Goal: Navigation & Orientation: Find specific page/section

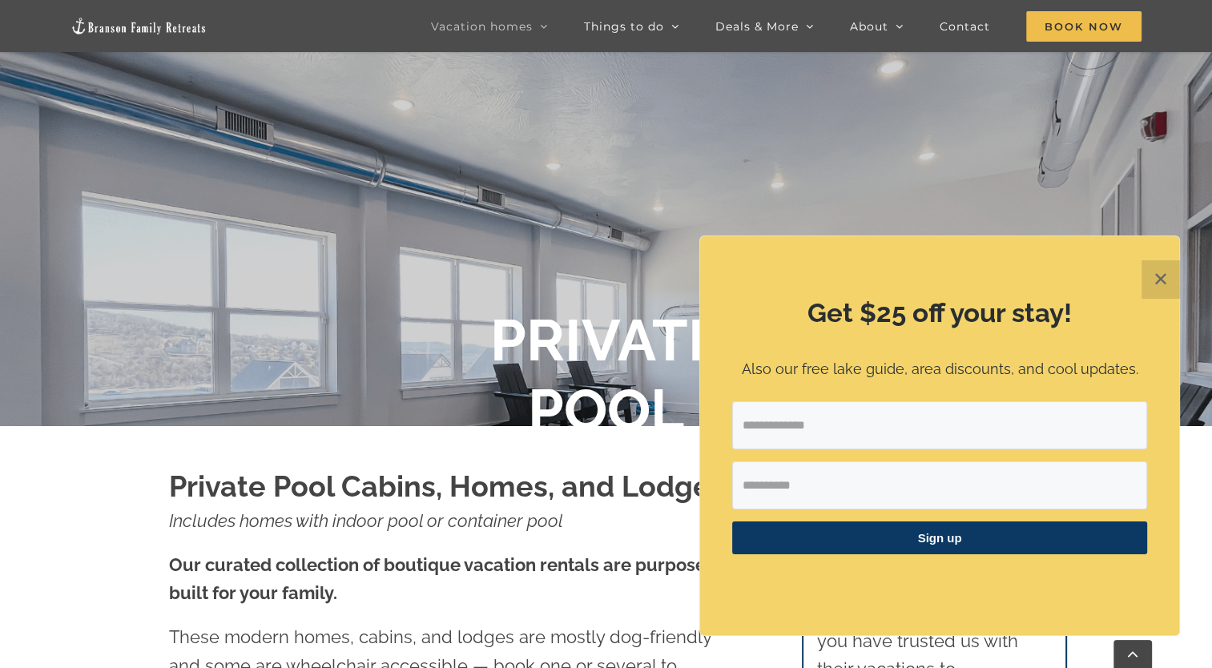
scroll to position [265, 0]
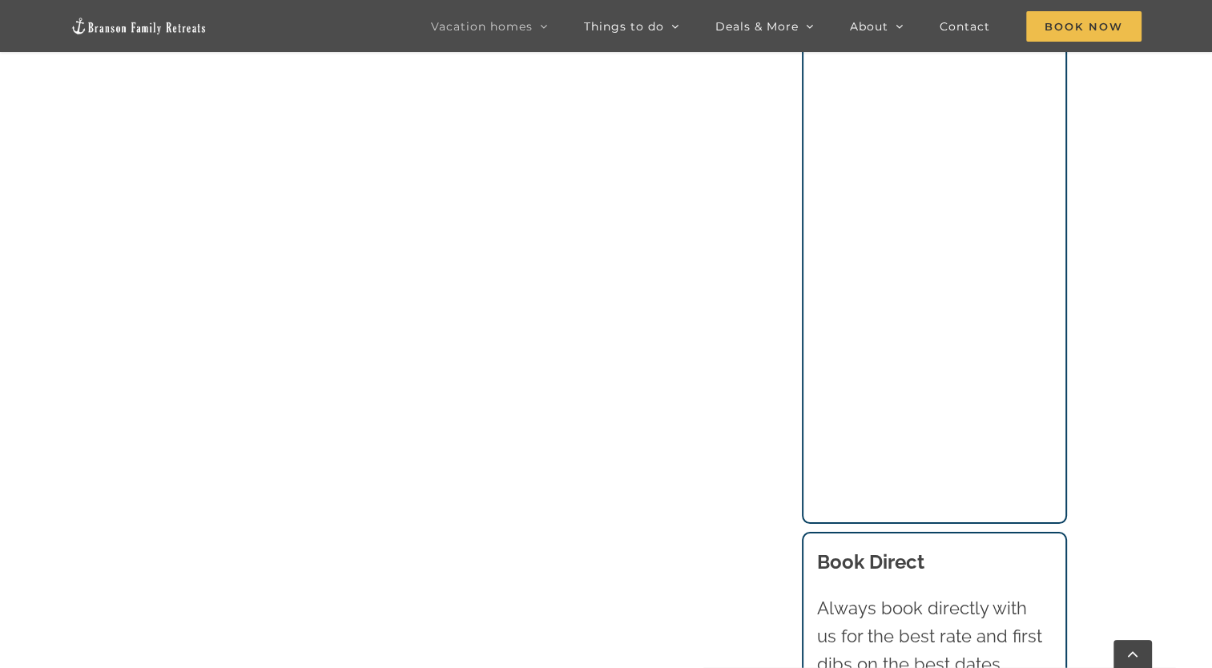
scroll to position [1361, 0]
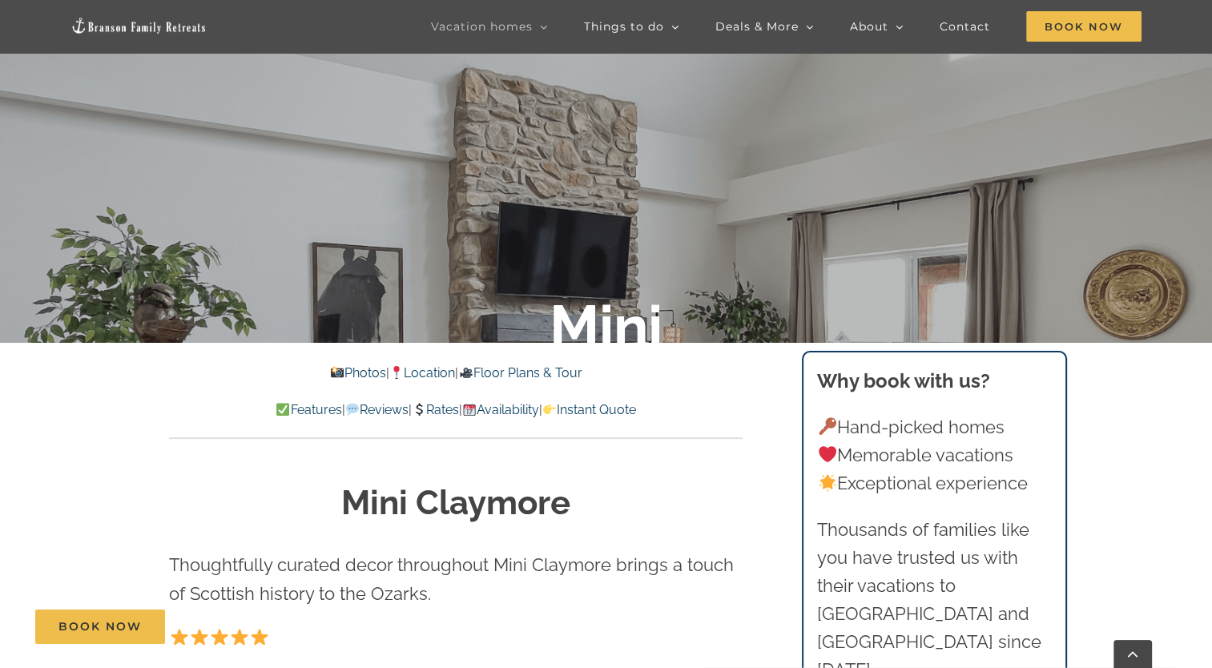
scroll to position [374, 0]
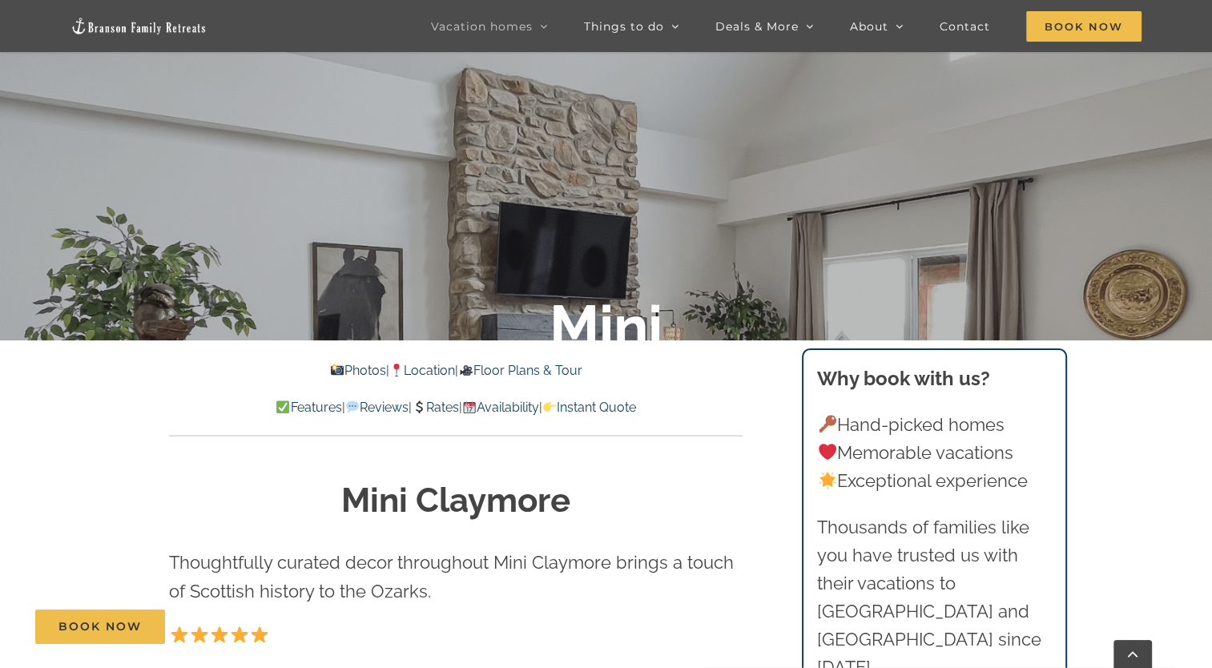
click at [441, 406] on link "Rates" at bounding box center [435, 407] width 47 height 15
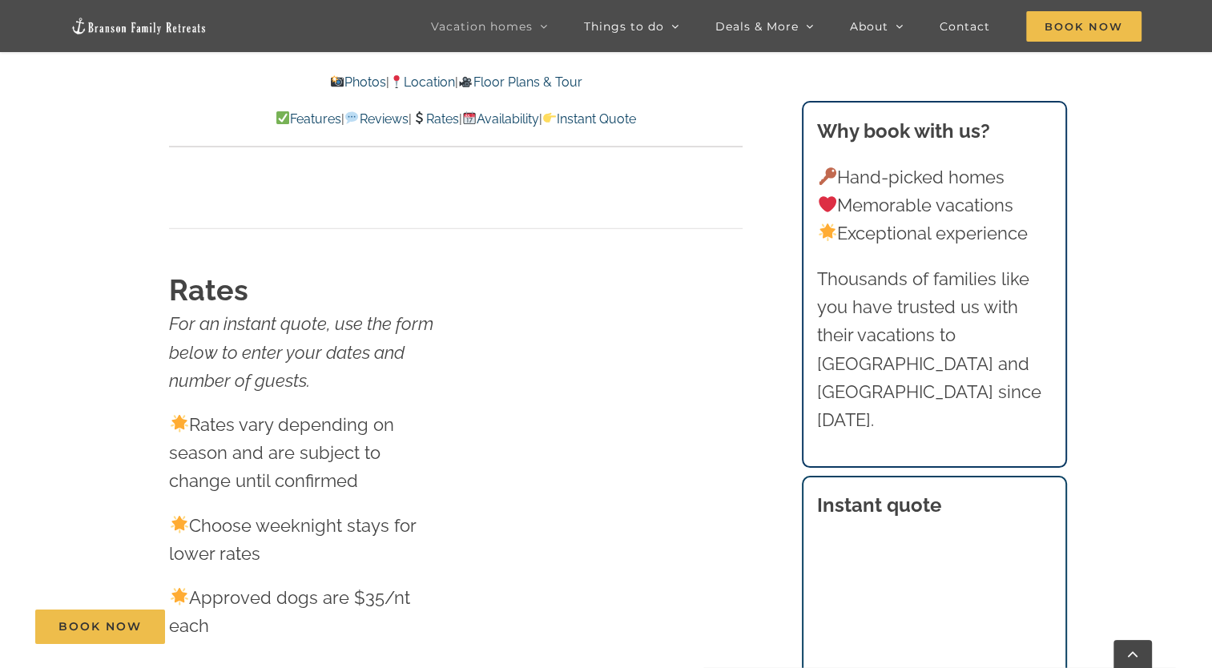
scroll to position [10392, 0]
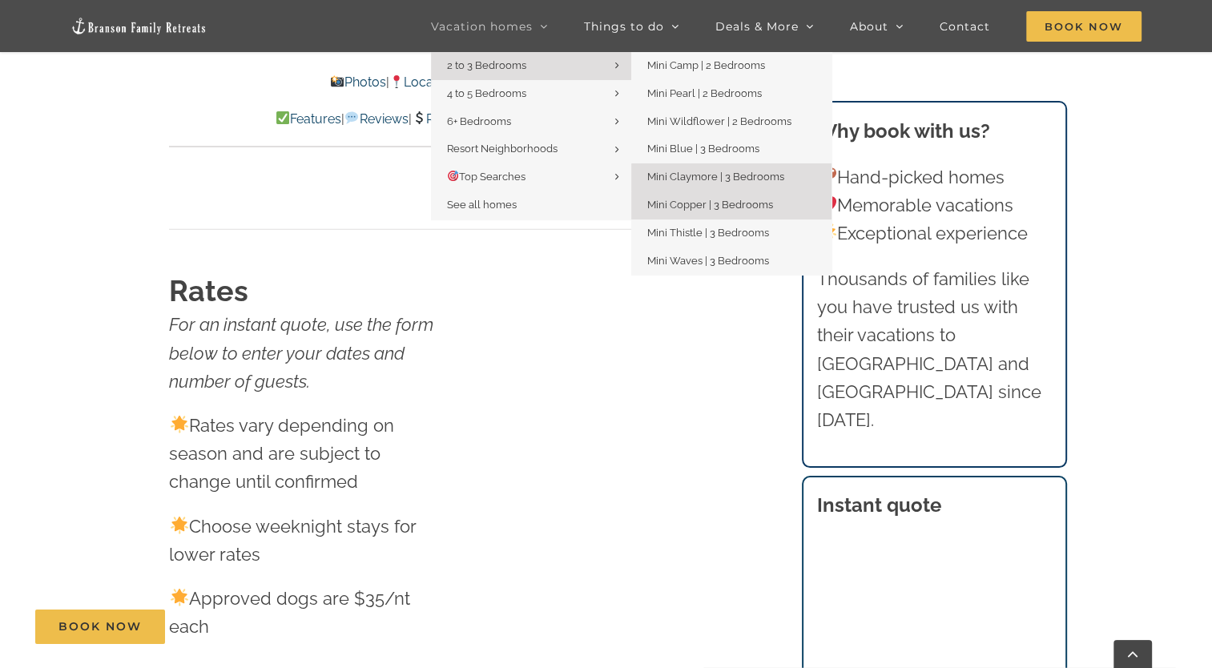
click at [727, 200] on span "Mini Copper | 3 Bedrooms" at bounding box center [710, 205] width 126 height 12
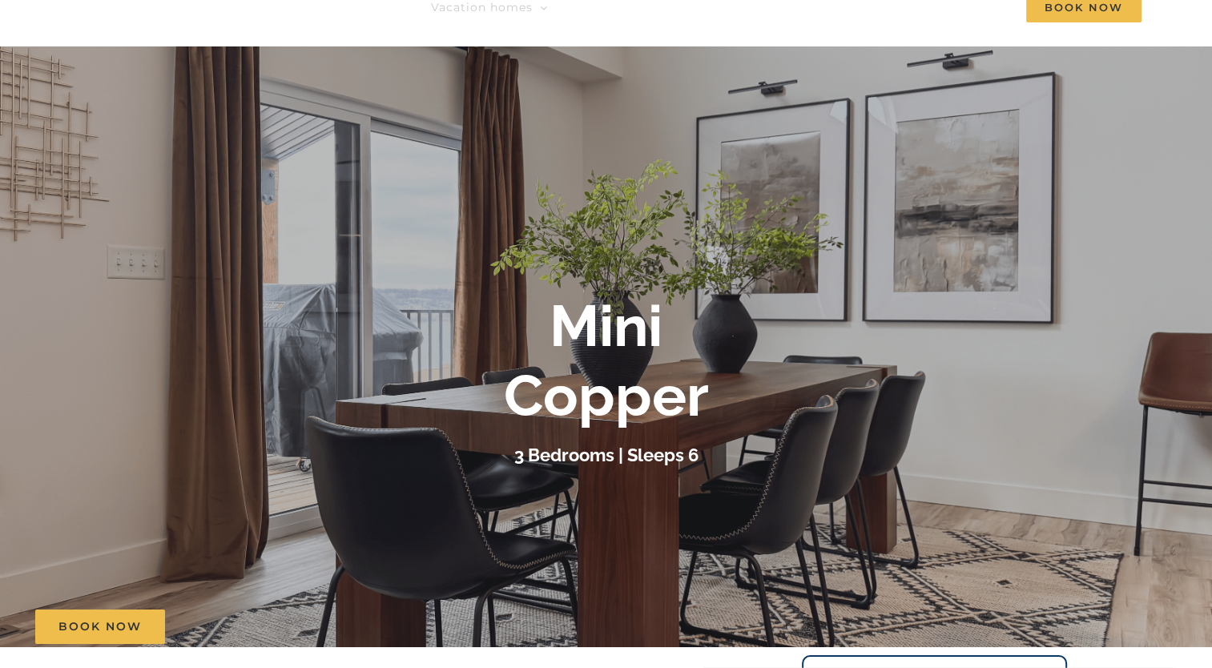
scroll to position [77, 0]
